Goal: Information Seeking & Learning: Learn about a topic

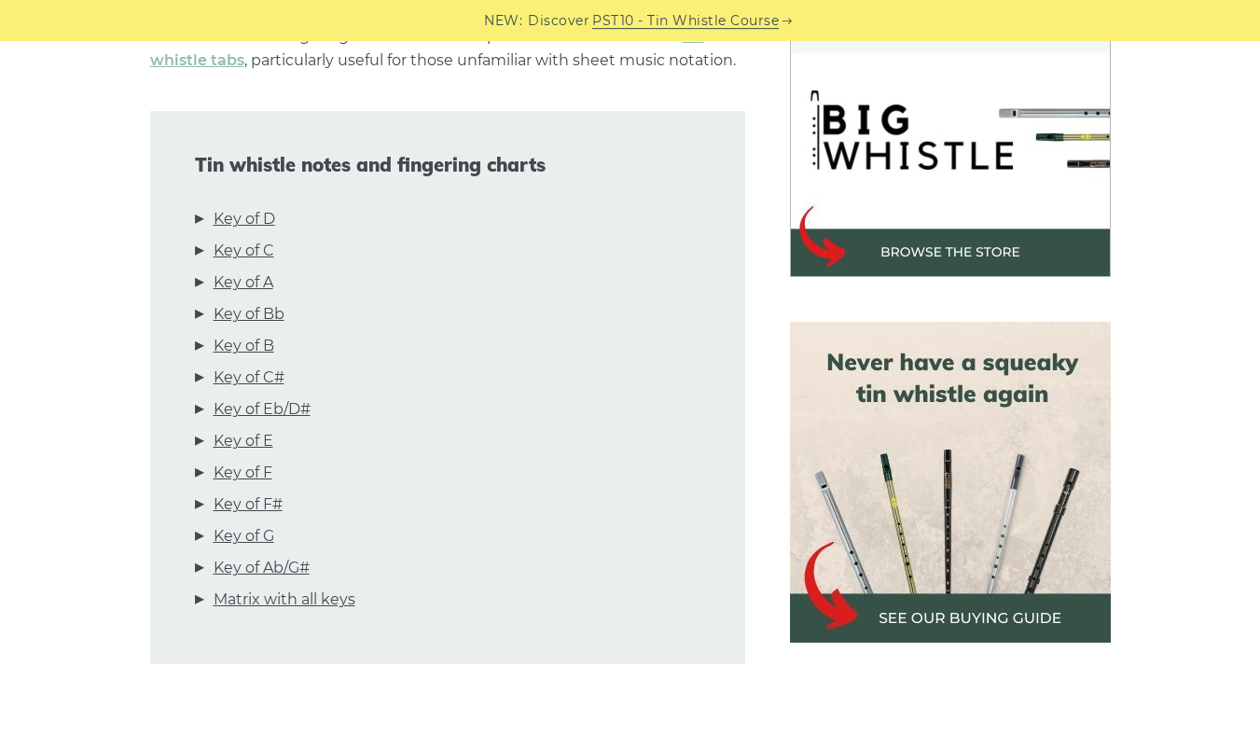
scroll to position [604, 0]
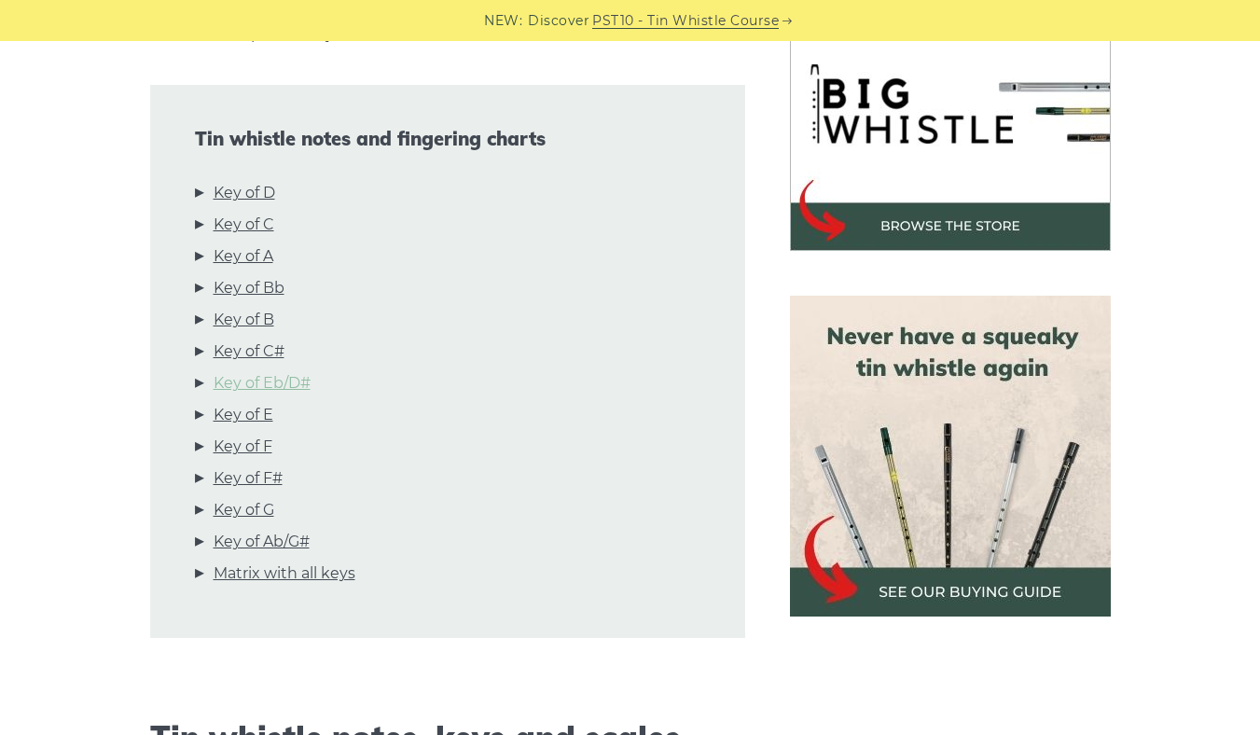
click at [287, 382] on link "Key of Eb/D#" at bounding box center [262, 383] width 97 height 24
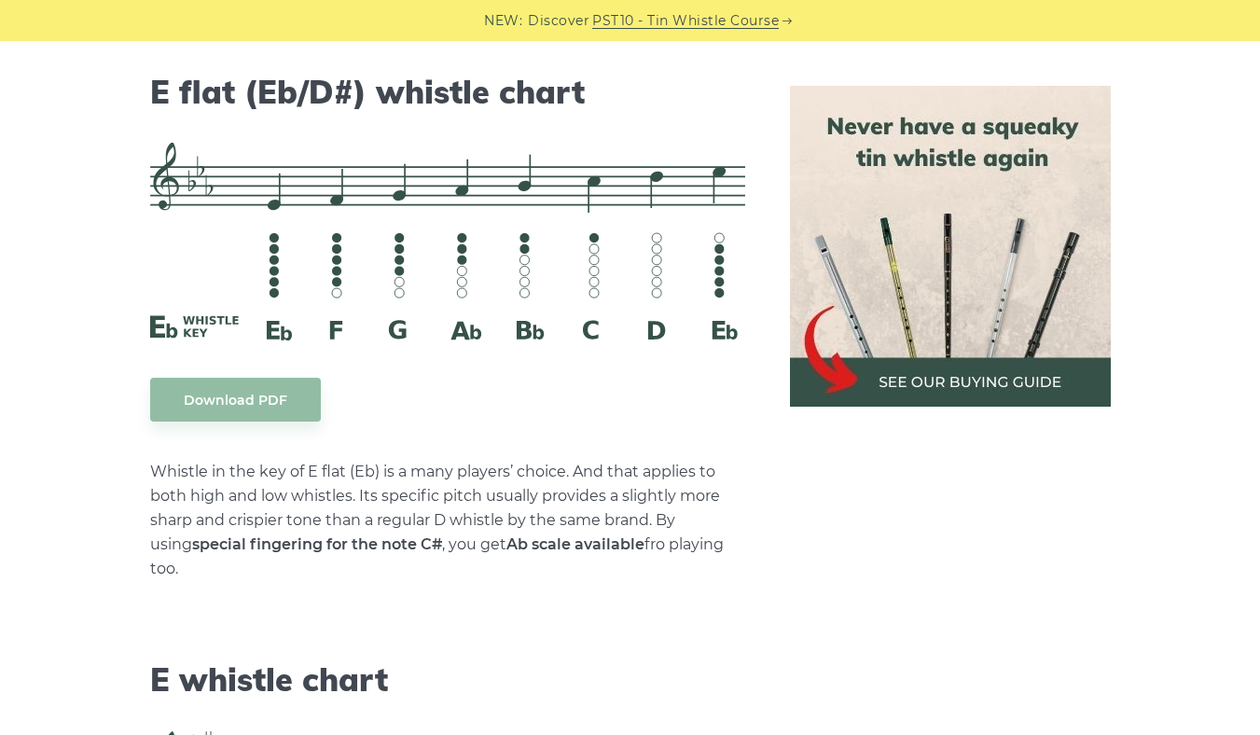
scroll to position [7406, 0]
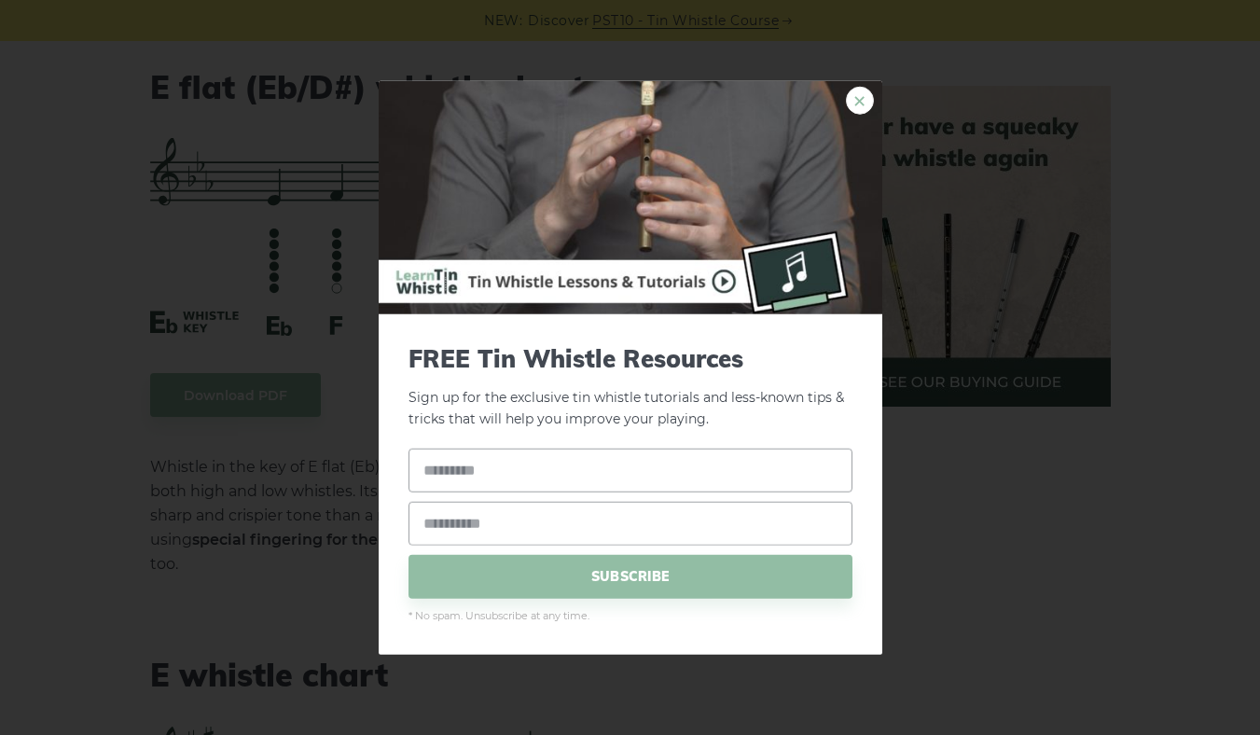
click at [855, 96] on link "×" at bounding box center [860, 101] width 28 height 28
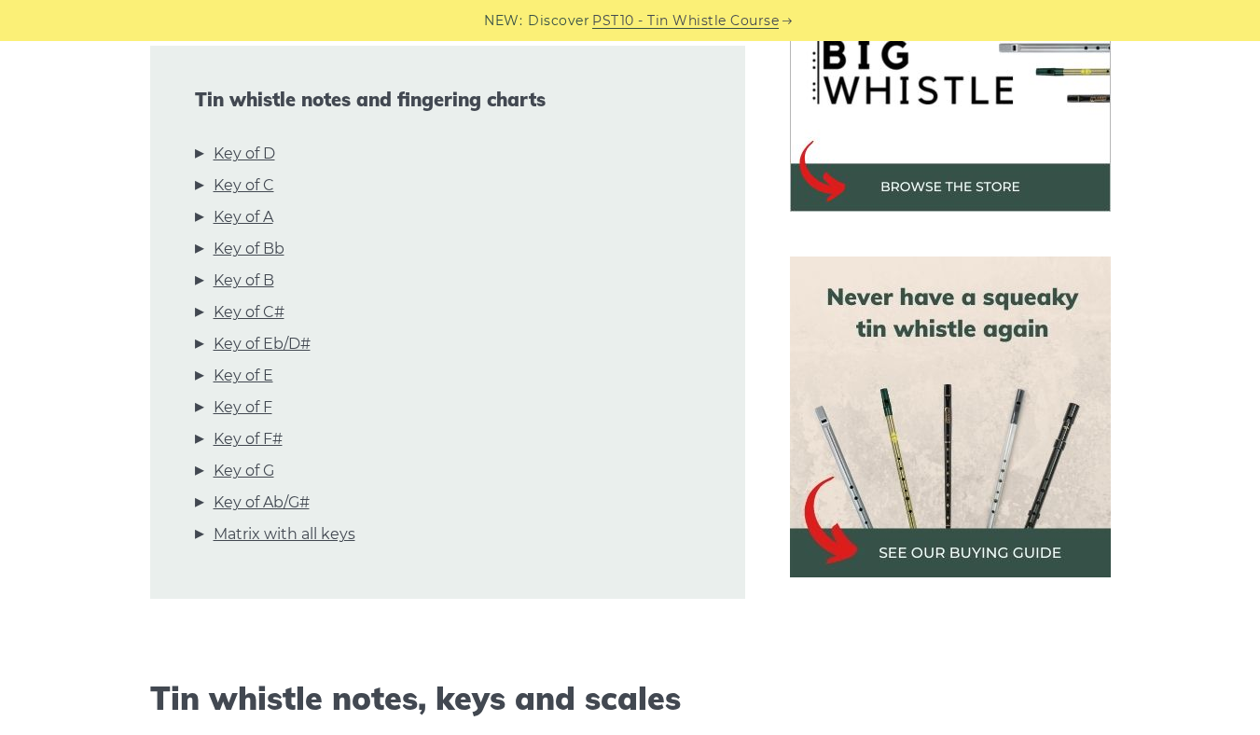
scroll to position [604, 0]
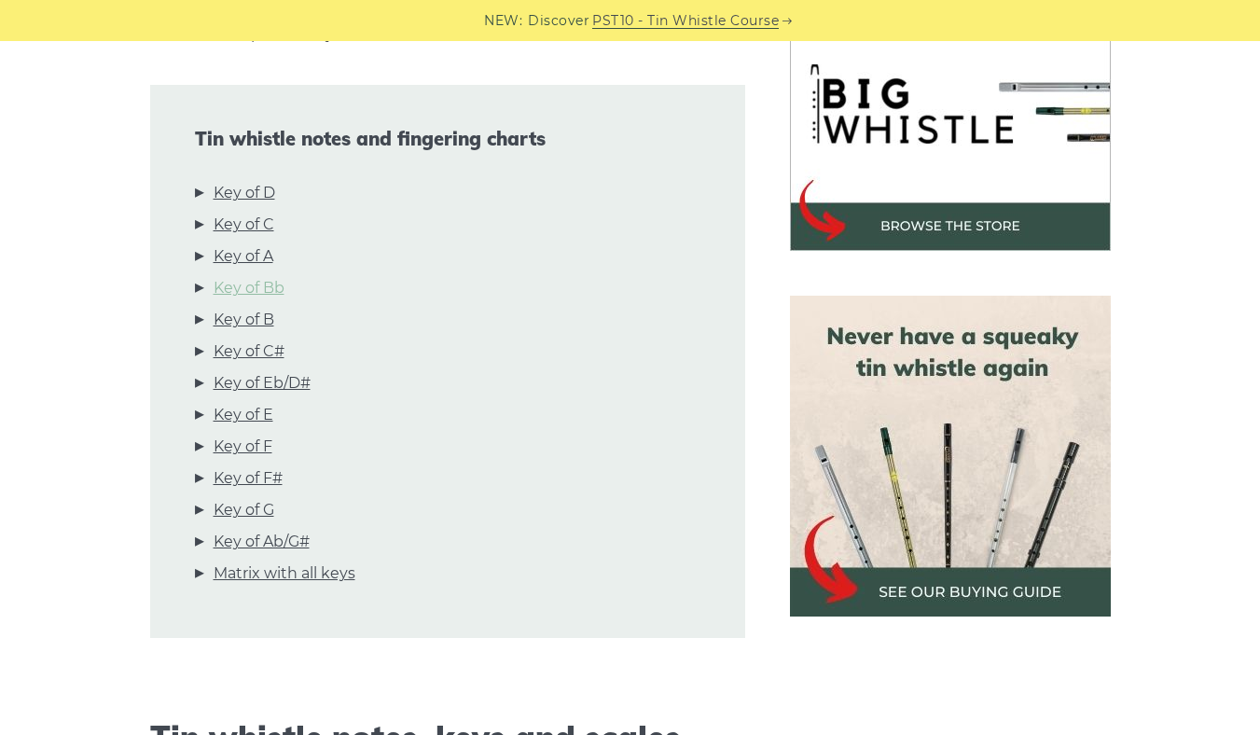
click at [276, 288] on link "Key of Bb" at bounding box center [249, 288] width 71 height 24
click at [268, 388] on link "Key of Eb/D#" at bounding box center [262, 383] width 97 height 24
click at [248, 441] on link "Key of F" at bounding box center [243, 447] width 59 height 24
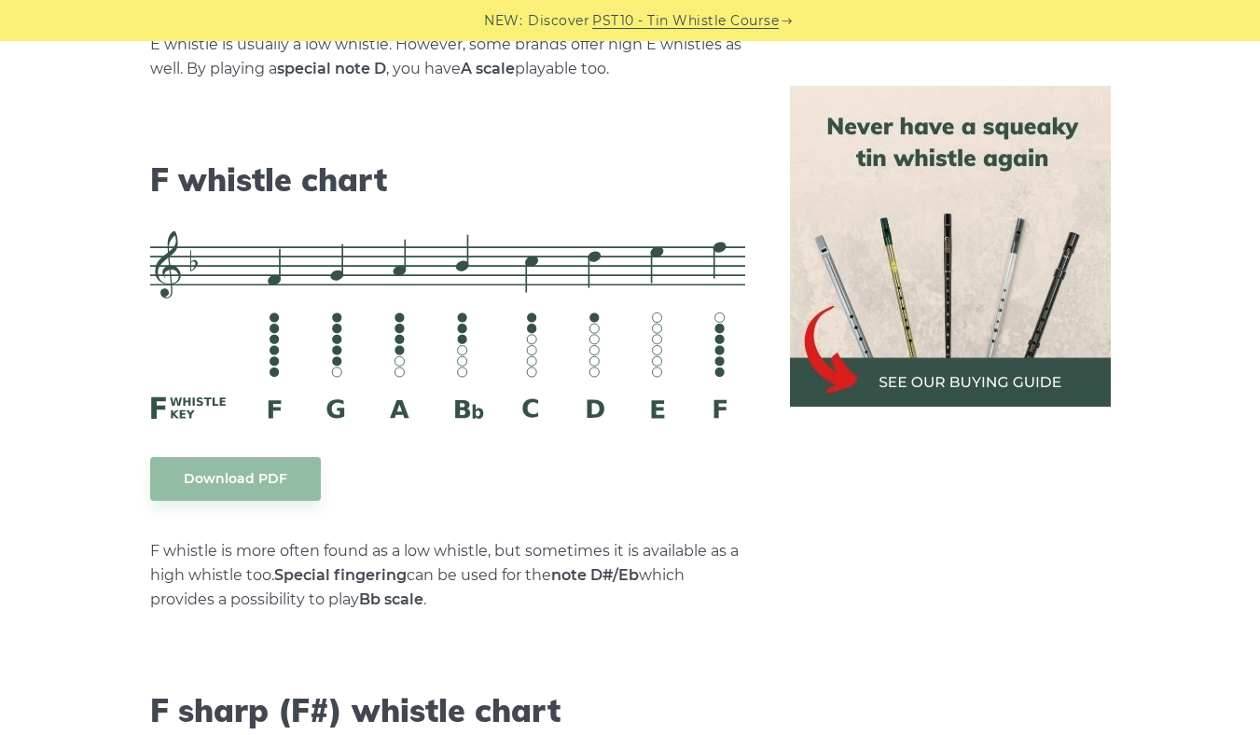
scroll to position [8377, 0]
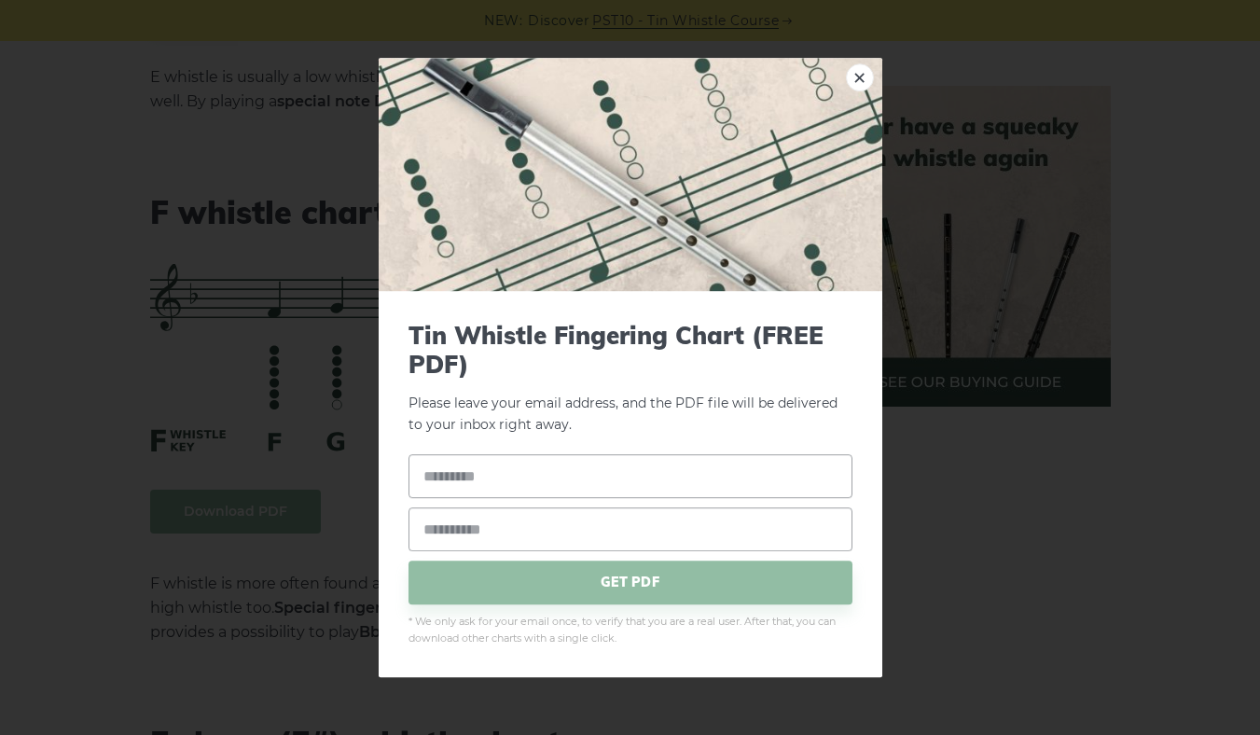
click at [868, 74] on link "×" at bounding box center [860, 77] width 28 height 28
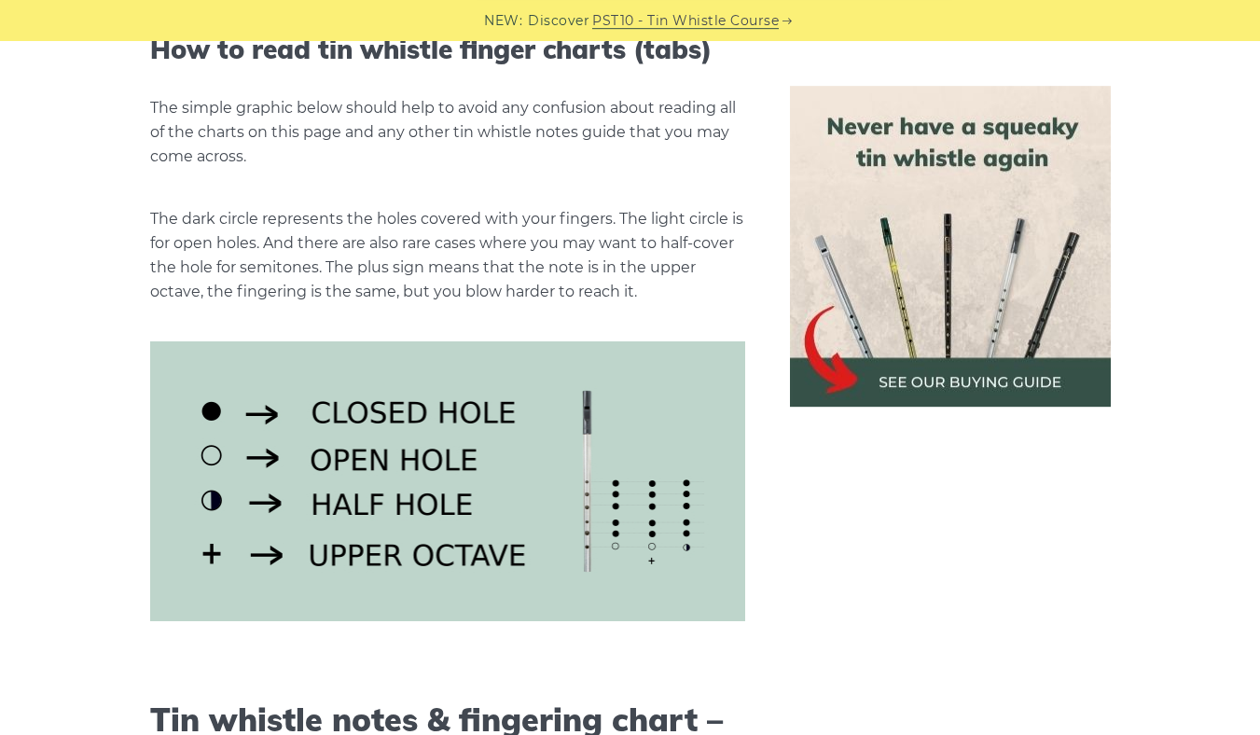
scroll to position [0, 0]
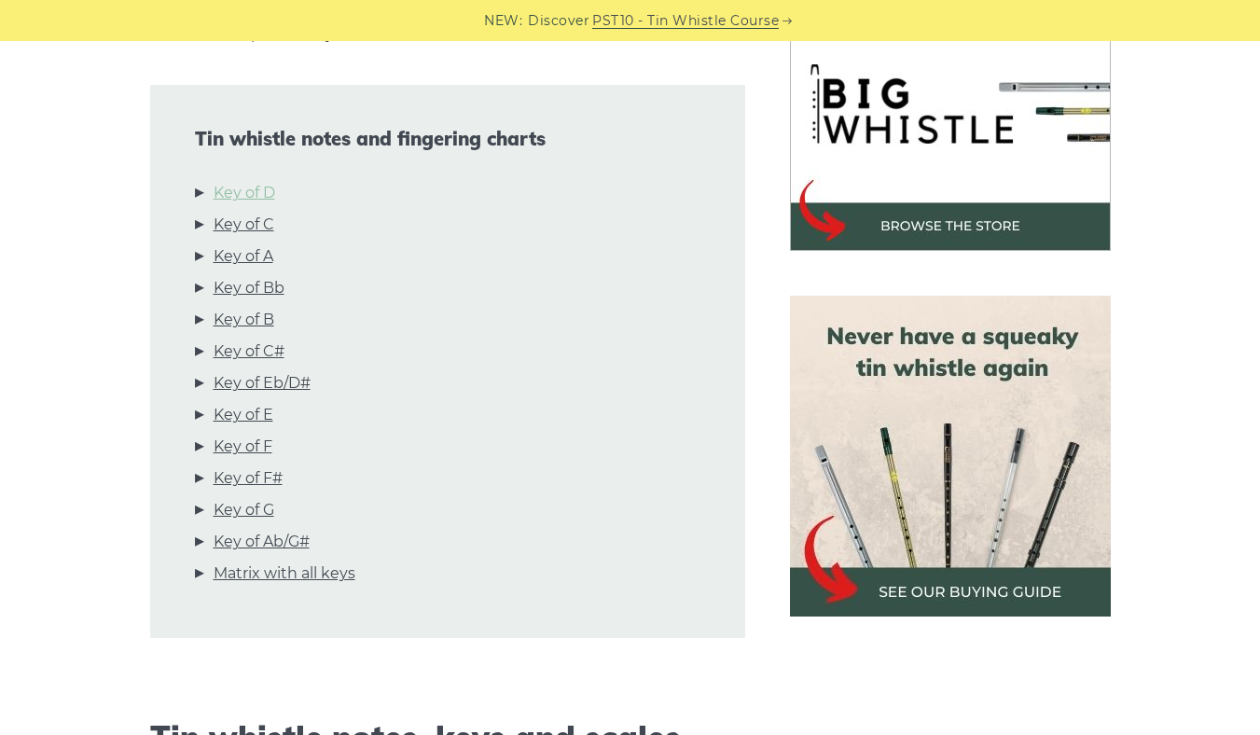
click at [262, 193] on link "Key of D" at bounding box center [245, 193] width 62 height 24
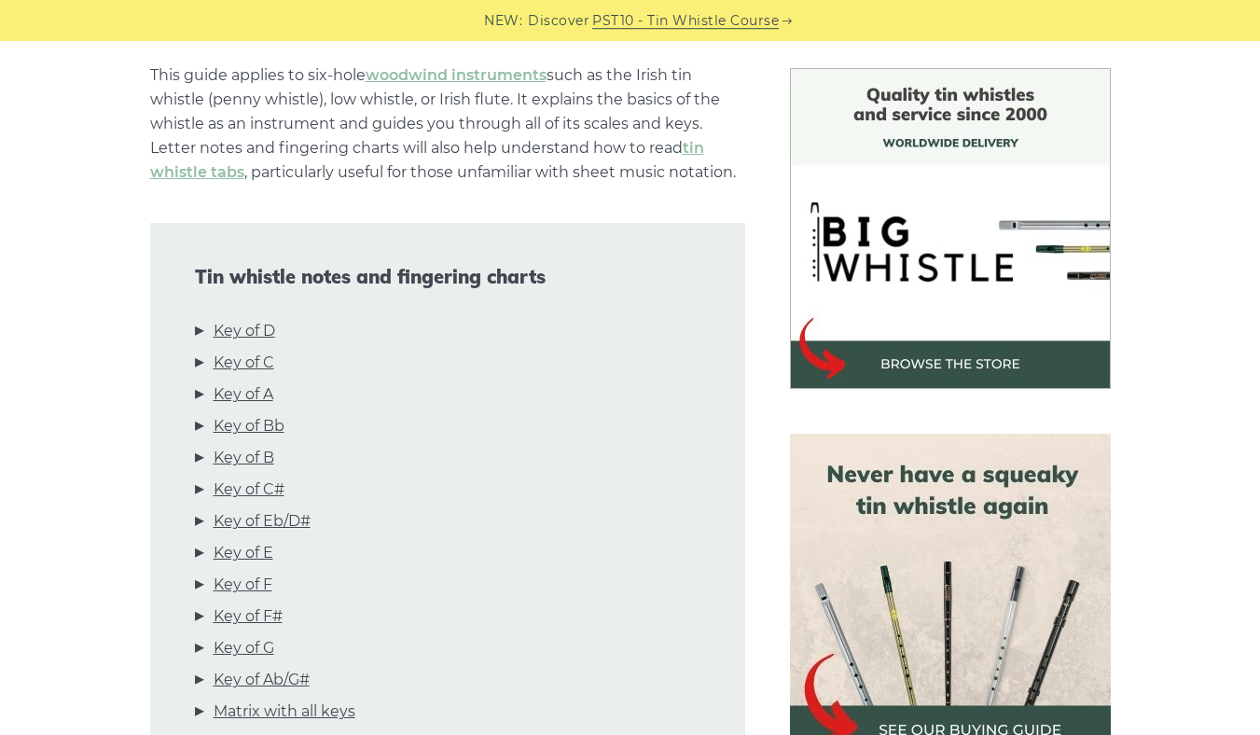
scroll to position [590, 0]
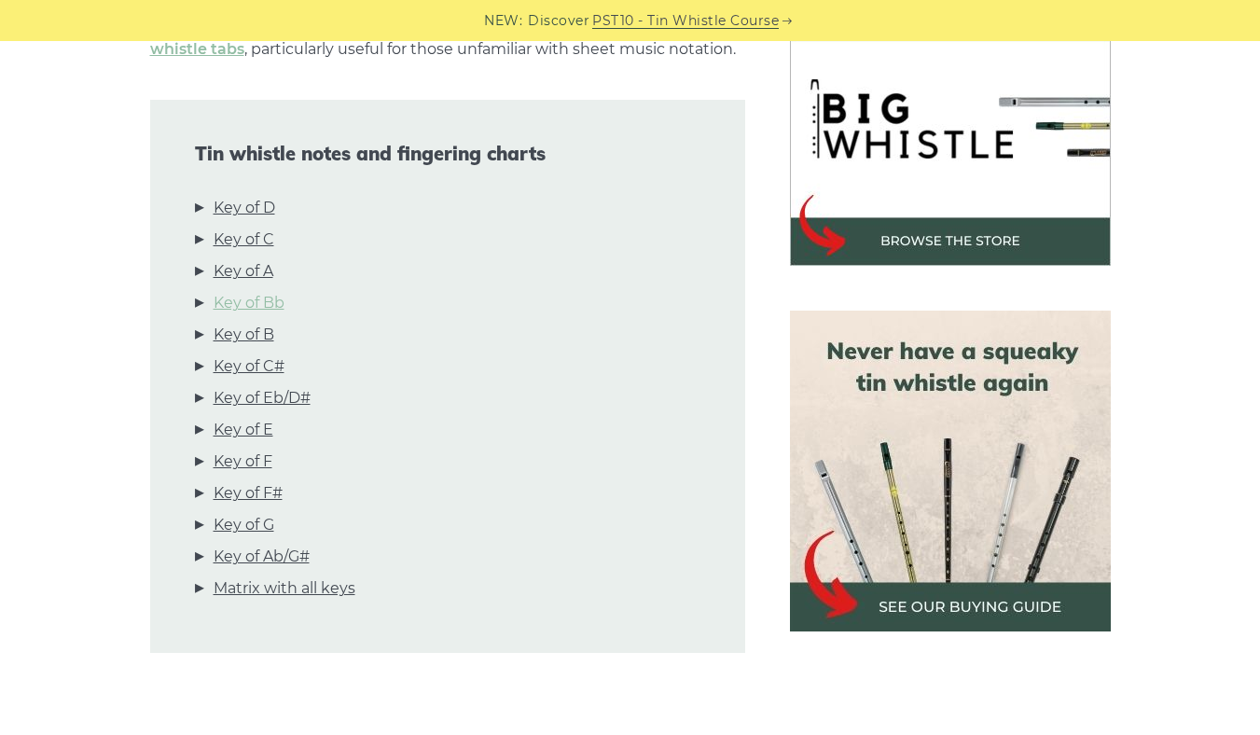
click at [273, 304] on link "Key of Bb" at bounding box center [249, 303] width 71 height 24
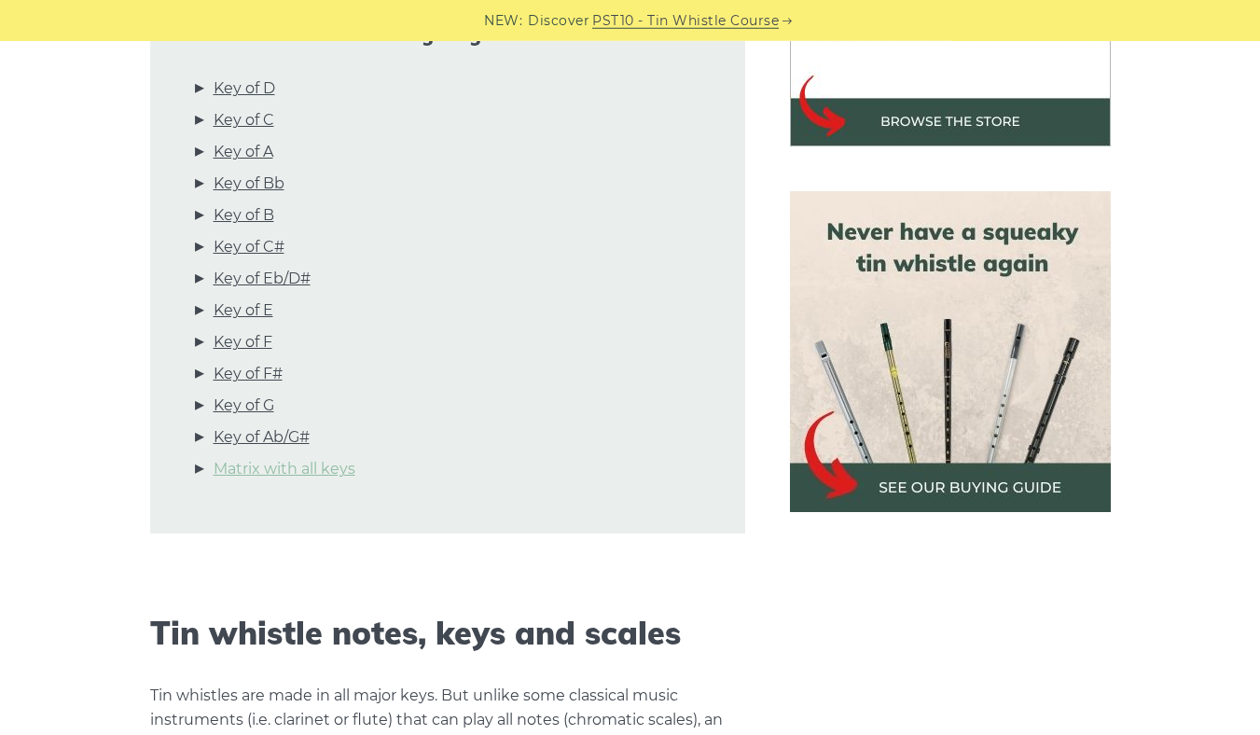
scroll to position [604, 0]
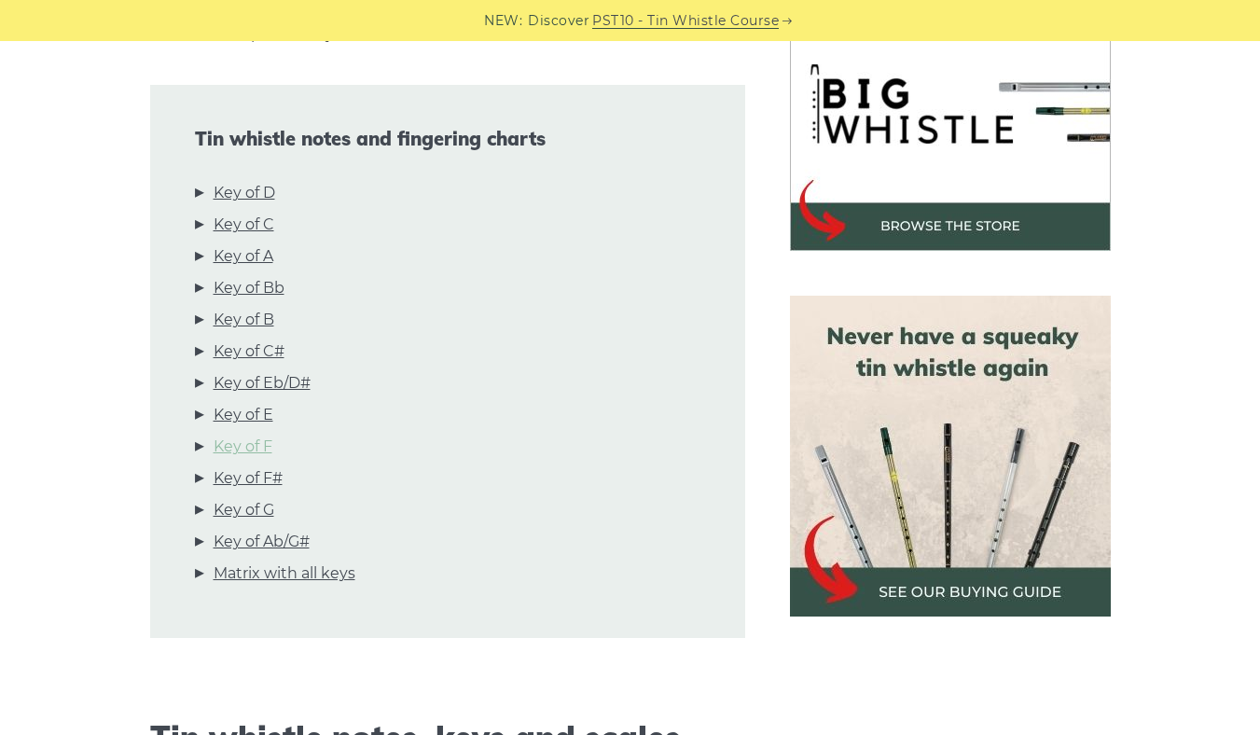
click at [253, 447] on link "Key of F" at bounding box center [243, 447] width 59 height 24
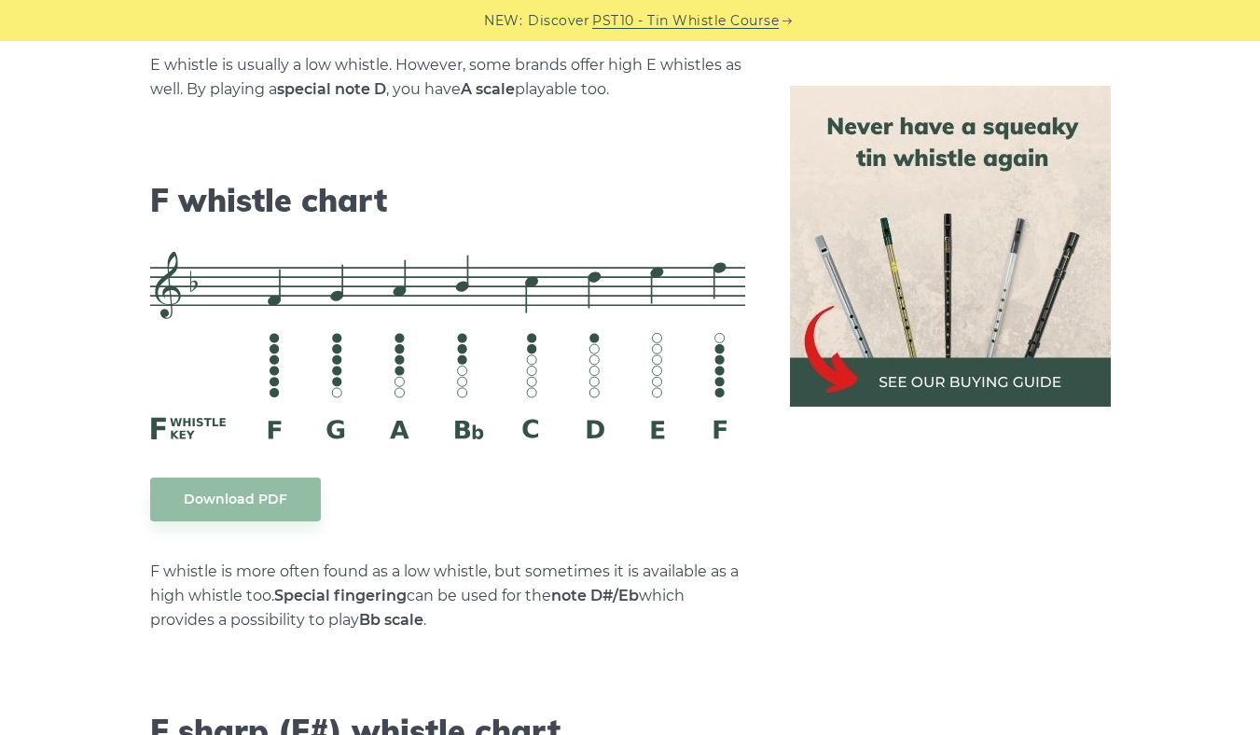
scroll to position [8477, 0]
